Goal: Information Seeking & Learning: Check status

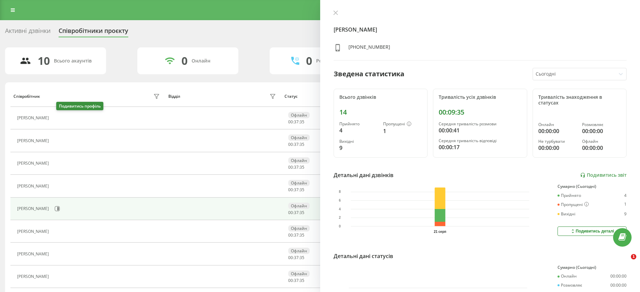
click at [58, 117] on icon at bounding box center [57, 118] width 2 height 3
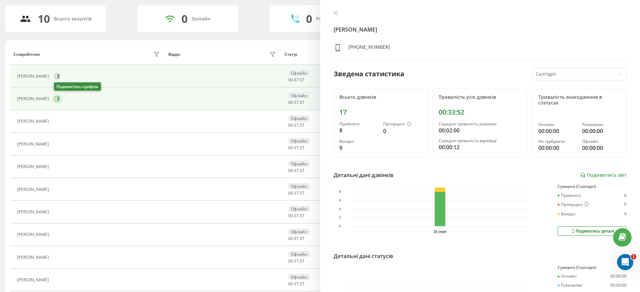
click at [62, 99] on button at bounding box center [57, 99] width 10 height 10
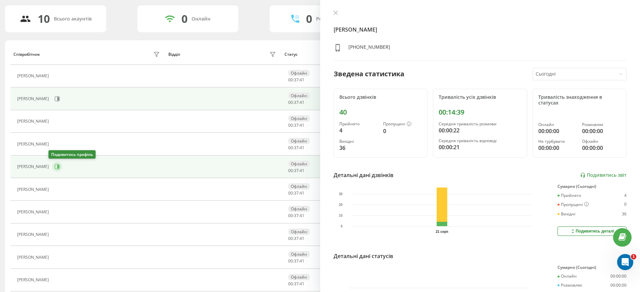
click at [55, 166] on icon at bounding box center [57, 166] width 5 height 5
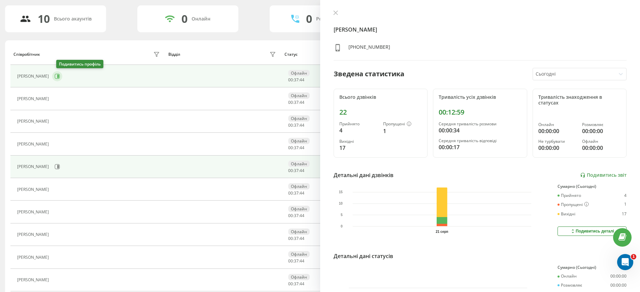
click at [62, 73] on button at bounding box center [57, 76] width 10 height 10
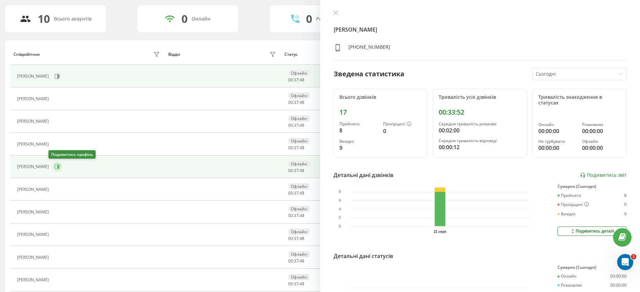
click at [56, 168] on icon at bounding box center [57, 167] width 5 height 5
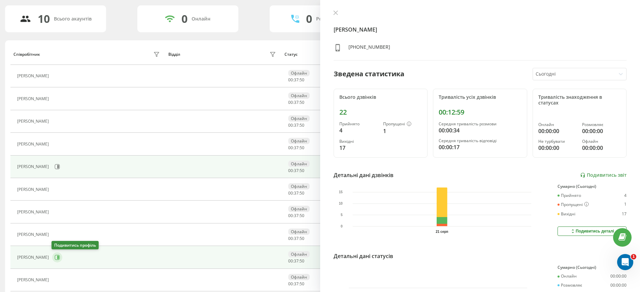
click at [55, 257] on icon at bounding box center [57, 257] width 5 height 5
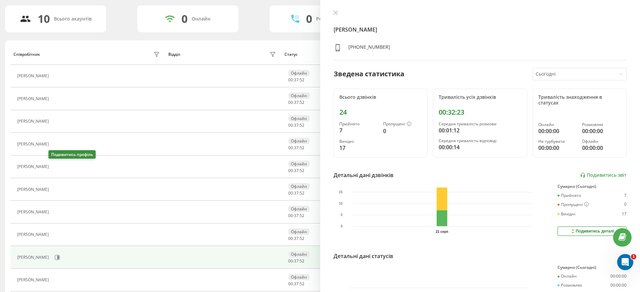
click at [54, 166] on icon at bounding box center [56, 166] width 5 height 5
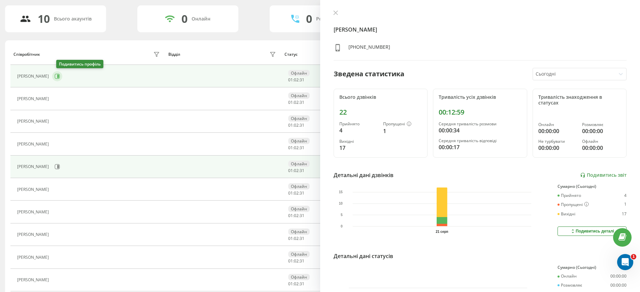
click at [60, 81] on button at bounding box center [57, 76] width 10 height 10
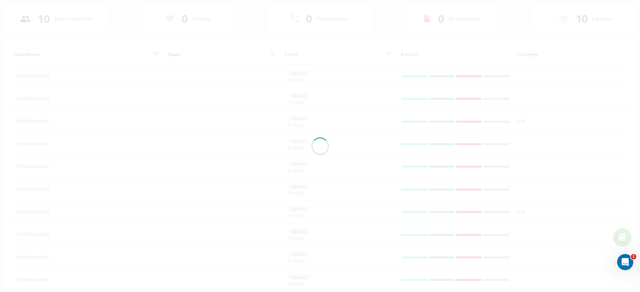
click at [51, 169] on div at bounding box center [320, 146] width 640 height 292
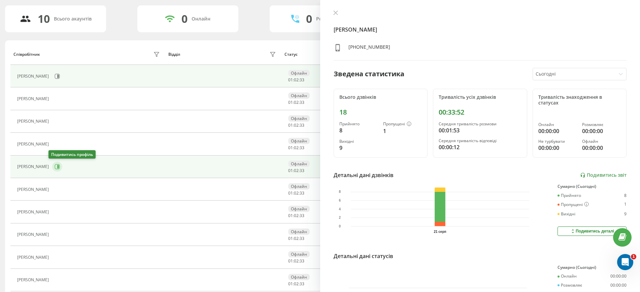
click at [55, 168] on icon at bounding box center [57, 166] width 5 height 5
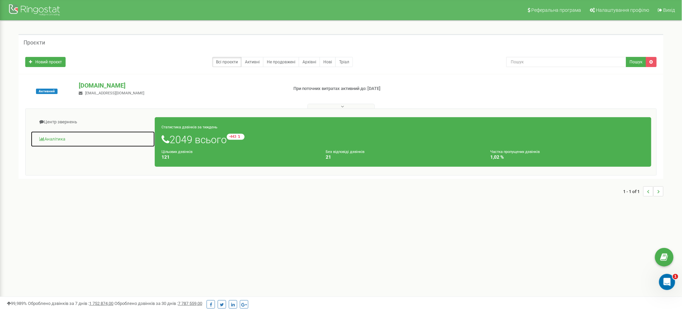
click at [64, 140] on link "Аналiтика" at bounding box center [93, 139] width 125 height 16
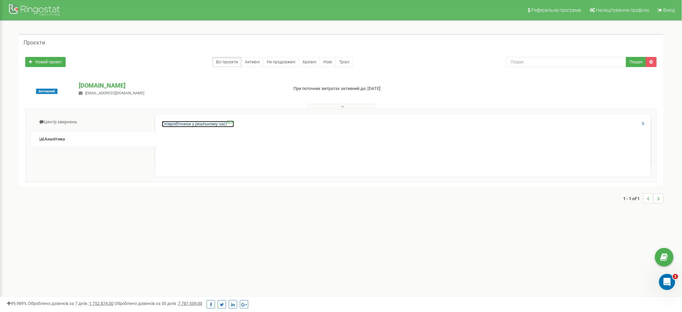
click at [200, 127] on link "Співробітники у реальному часі NEW" at bounding box center [198, 124] width 72 height 6
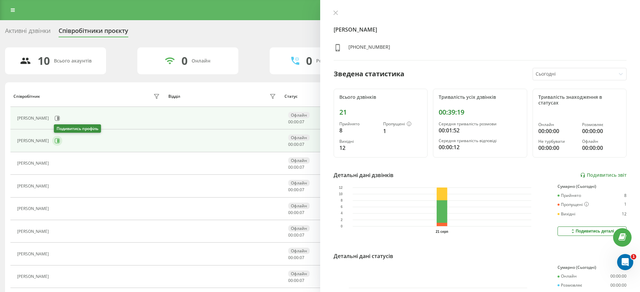
click at [59, 139] on icon at bounding box center [57, 140] width 5 height 5
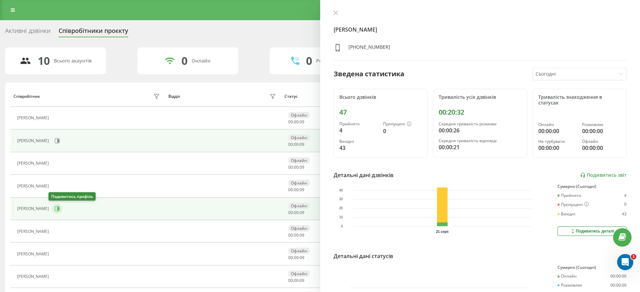
click at [55, 207] on icon at bounding box center [57, 208] width 5 height 5
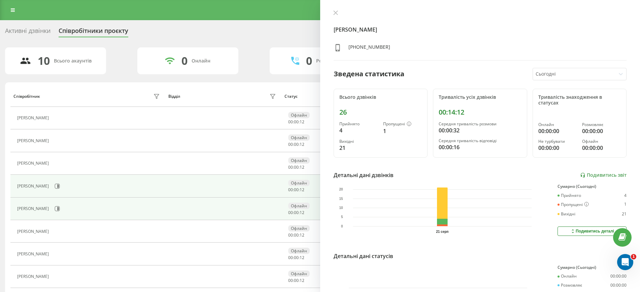
scroll to position [42, 0]
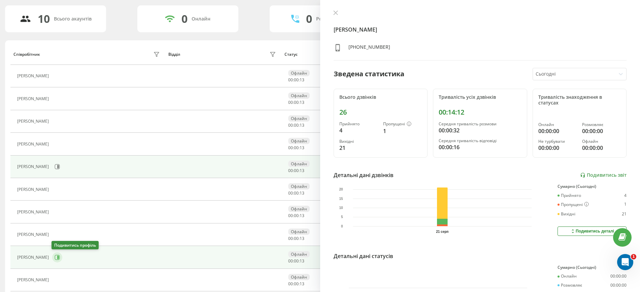
click at [56, 257] on icon at bounding box center [57, 257] width 5 height 5
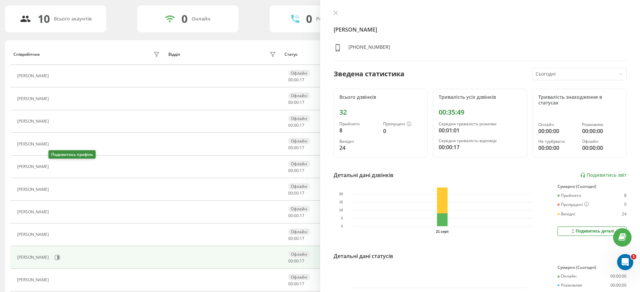
click at [56, 165] on icon at bounding box center [56, 167] width 5 height 5
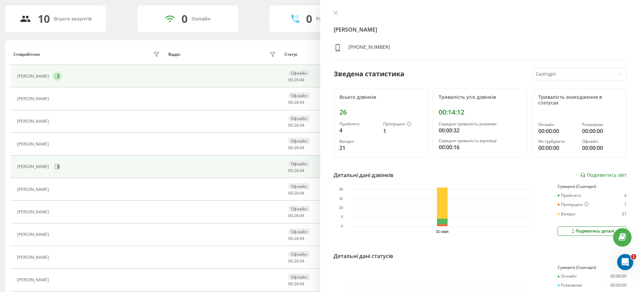
click at [60, 77] on icon at bounding box center [57, 76] width 5 height 5
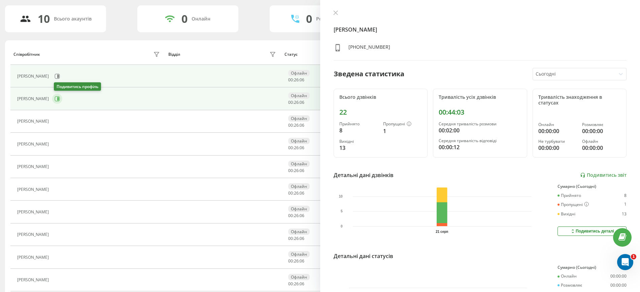
click at [60, 99] on icon at bounding box center [57, 99] width 5 height 5
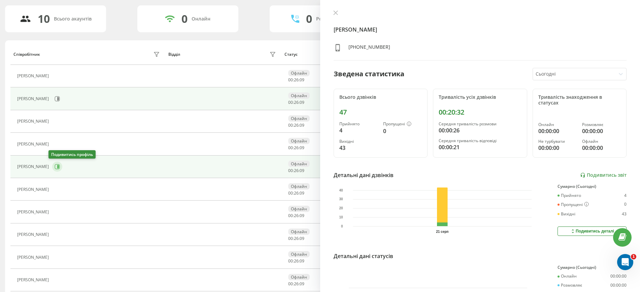
click at [56, 164] on button at bounding box center [57, 167] width 10 height 10
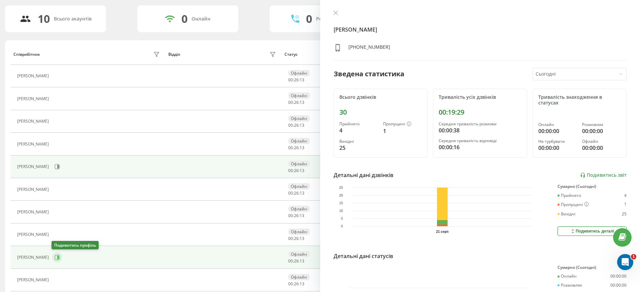
click at [57, 259] on icon at bounding box center [58, 257] width 2 height 3
